Goal: Information Seeking & Learning: Check status

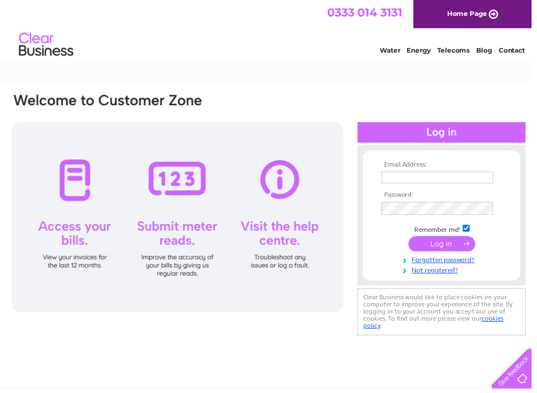
click at [405, 176] on input "text" at bounding box center [441, 179] width 113 height 12
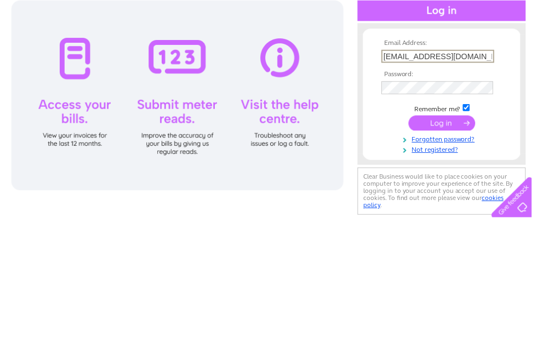
type input "holmesofmelrose@btconnect.com"
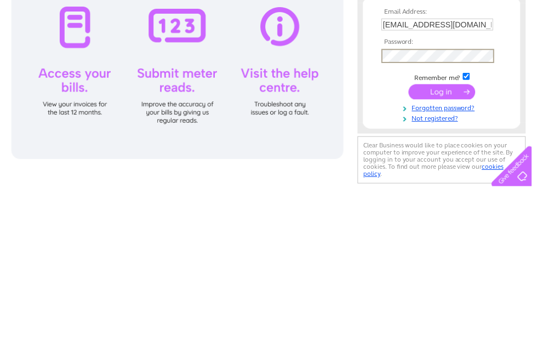
click at [449, 239] on input "submit" at bounding box center [445, 246] width 67 height 15
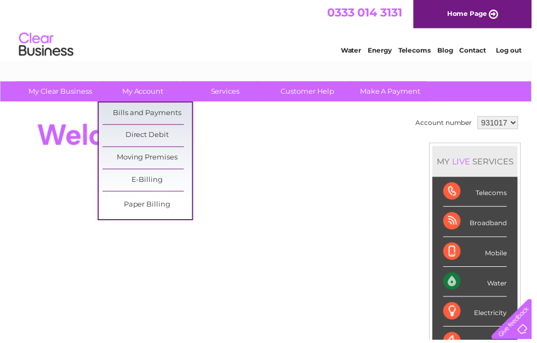
click at [168, 112] on link "Bills and Payments" at bounding box center [149, 115] width 90 height 22
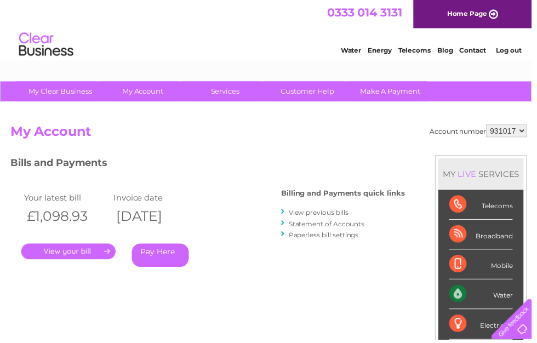
click at [330, 213] on link "View previous bills" at bounding box center [321, 214] width 60 height 8
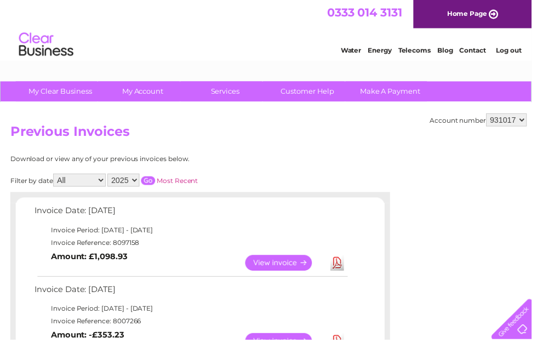
click at [528, 123] on select "931017" at bounding box center [511, 120] width 41 height 13
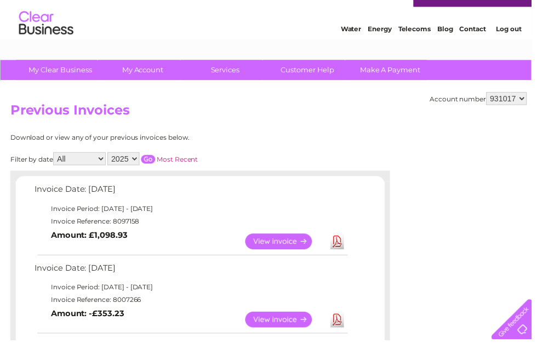
scroll to position [22, 0]
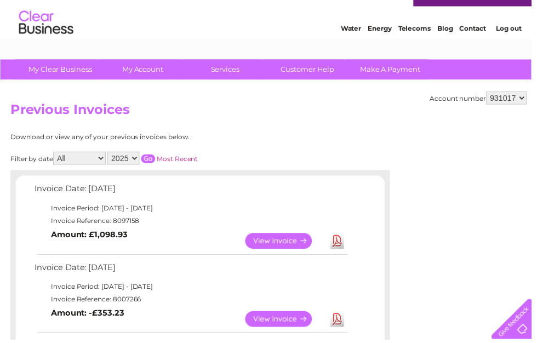
click at [519, 30] on link "Log out" at bounding box center [514, 29] width 26 height 8
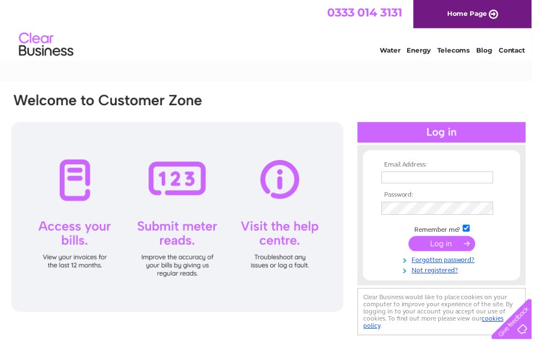
click at [402, 174] on input "text" at bounding box center [441, 179] width 113 height 12
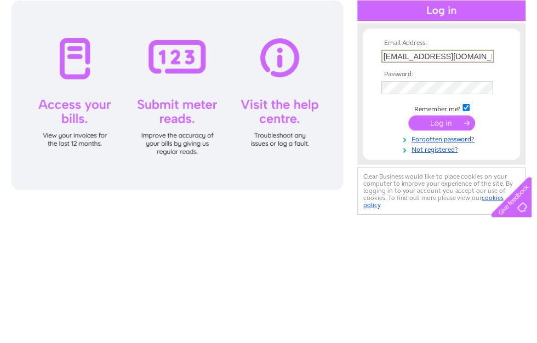
type input "jholmeswilson@gmail.com"
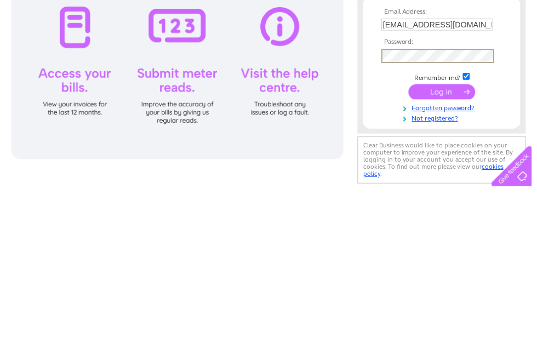
click at [452, 239] on input "submit" at bounding box center [445, 246] width 67 height 15
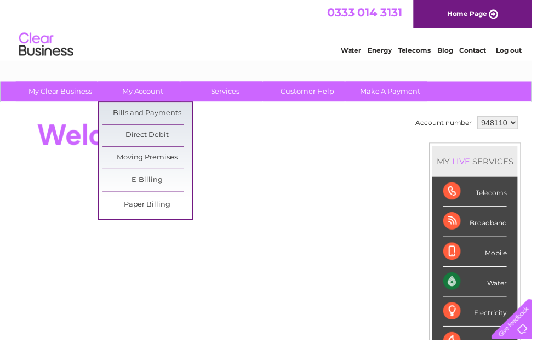
click at [174, 109] on link "Bills and Payments" at bounding box center [149, 115] width 90 height 22
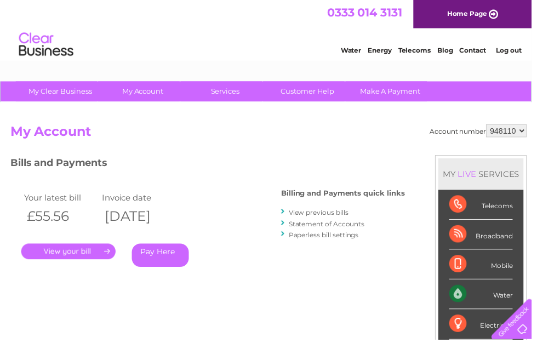
click at [517, 50] on link "Log out" at bounding box center [514, 51] width 26 height 8
